Goal: Task Accomplishment & Management: Manage account settings

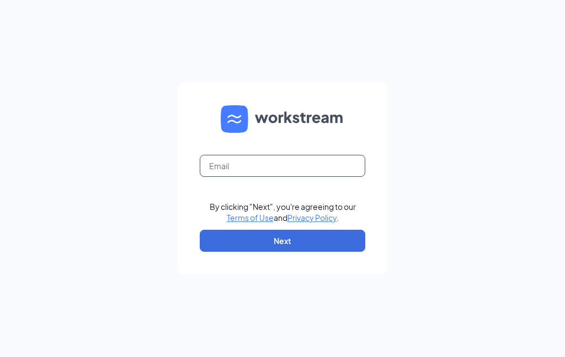
click at [316, 177] on input "text" at bounding box center [282, 166] width 165 height 22
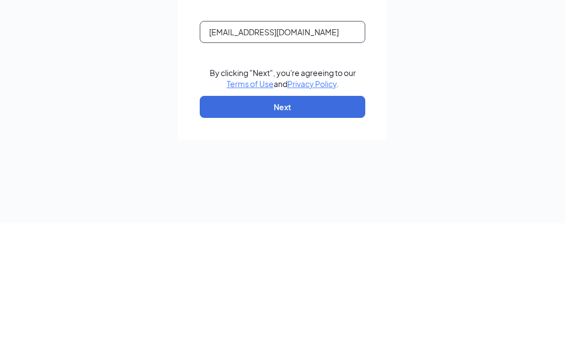
type input "[EMAIL_ADDRESS][DOMAIN_NAME]"
click at [482, 85] on div "[EMAIL_ADDRESS][DOMAIN_NAME] By clicking "Next", you're agreeing to our Terms o…" at bounding box center [282, 178] width 565 height 357
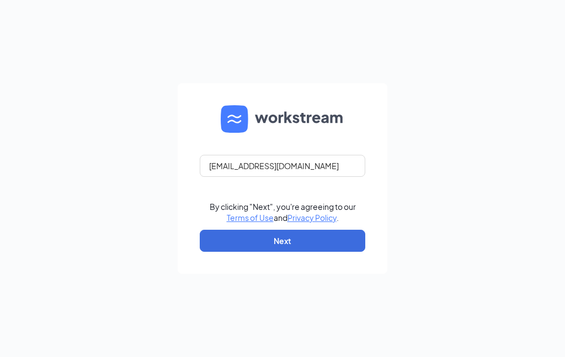
click at [334, 230] on button "Next" at bounding box center [282, 241] width 165 height 22
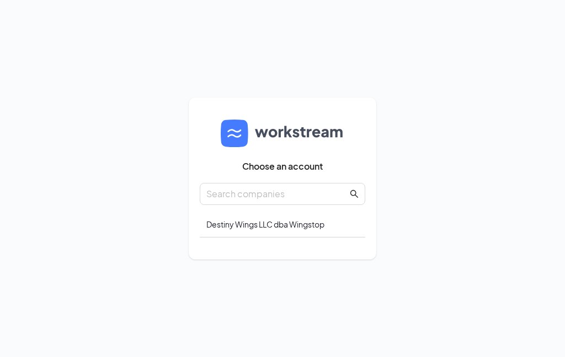
click at [287, 238] on div "Destiny Wings LLC dba Wingstop" at bounding box center [282, 225] width 165 height 26
